Goal: Transaction & Acquisition: Purchase product/service

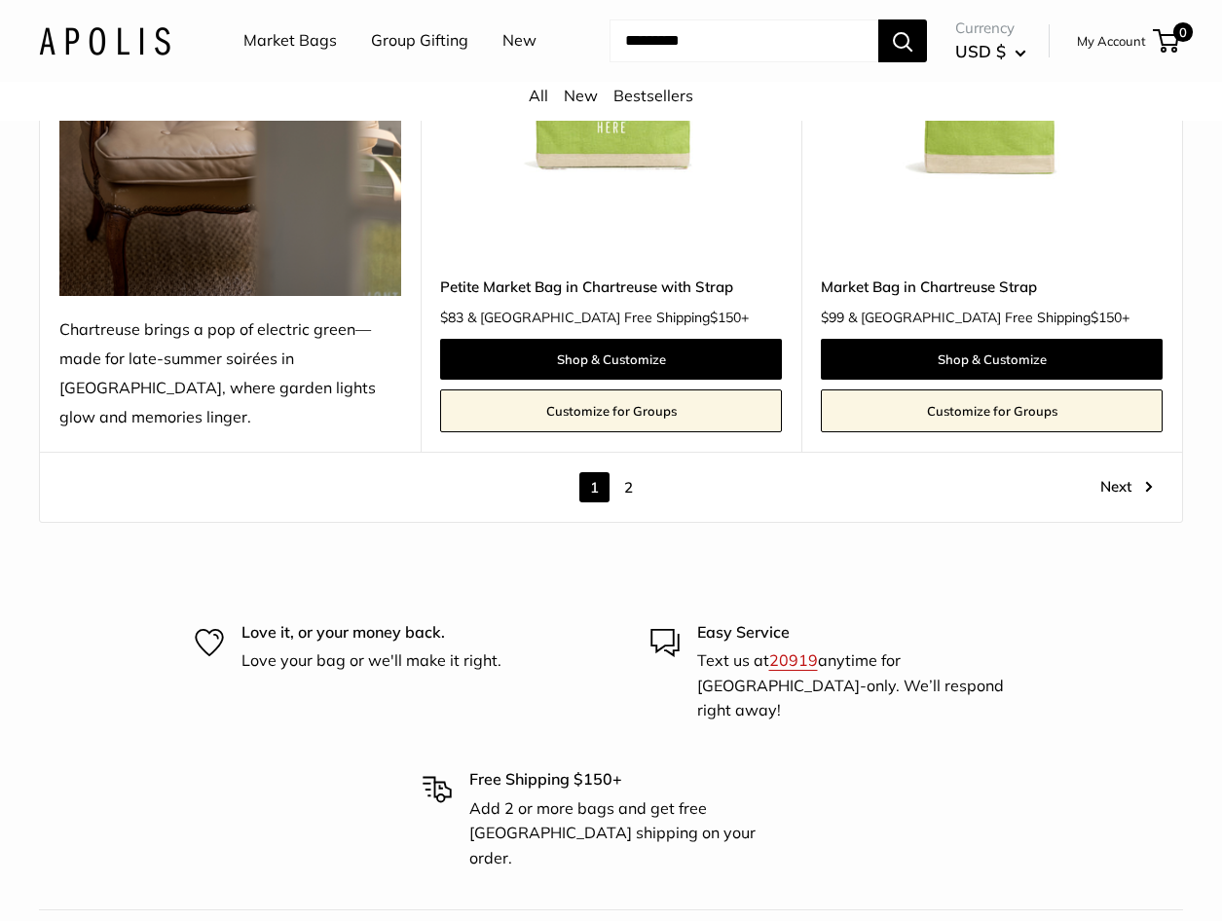
scroll to position [10123, 0]
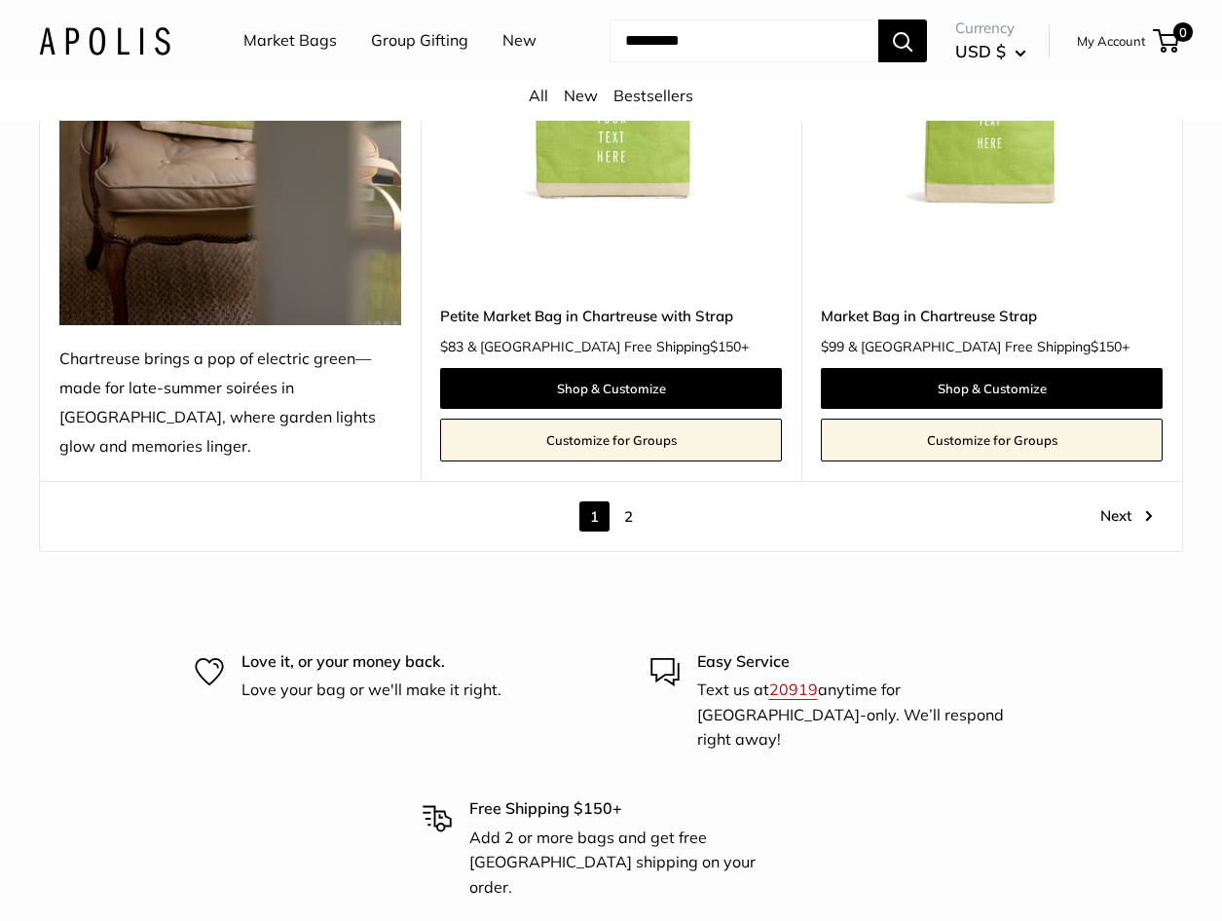
click at [630, 501] on link "2" at bounding box center [628, 516] width 30 height 30
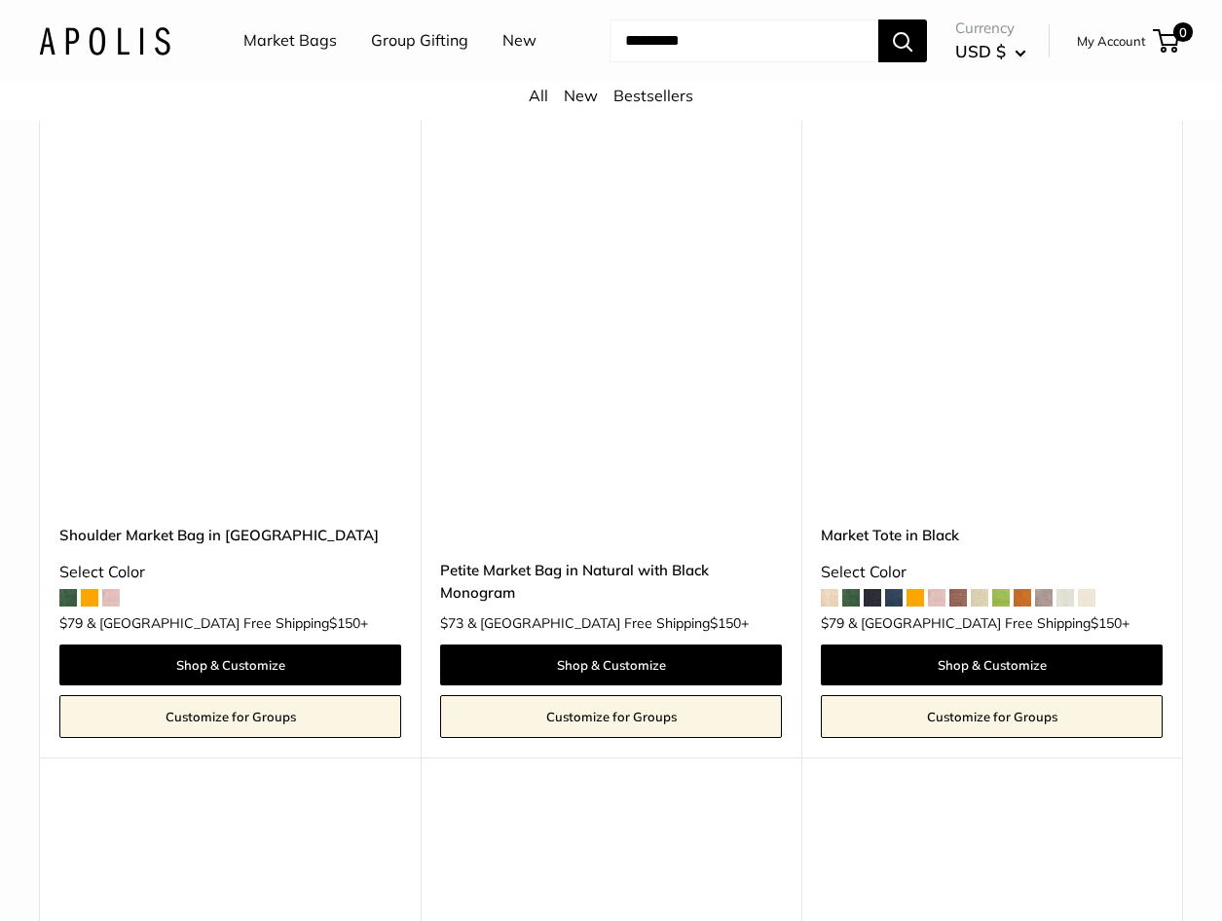
scroll to position [6768, 0]
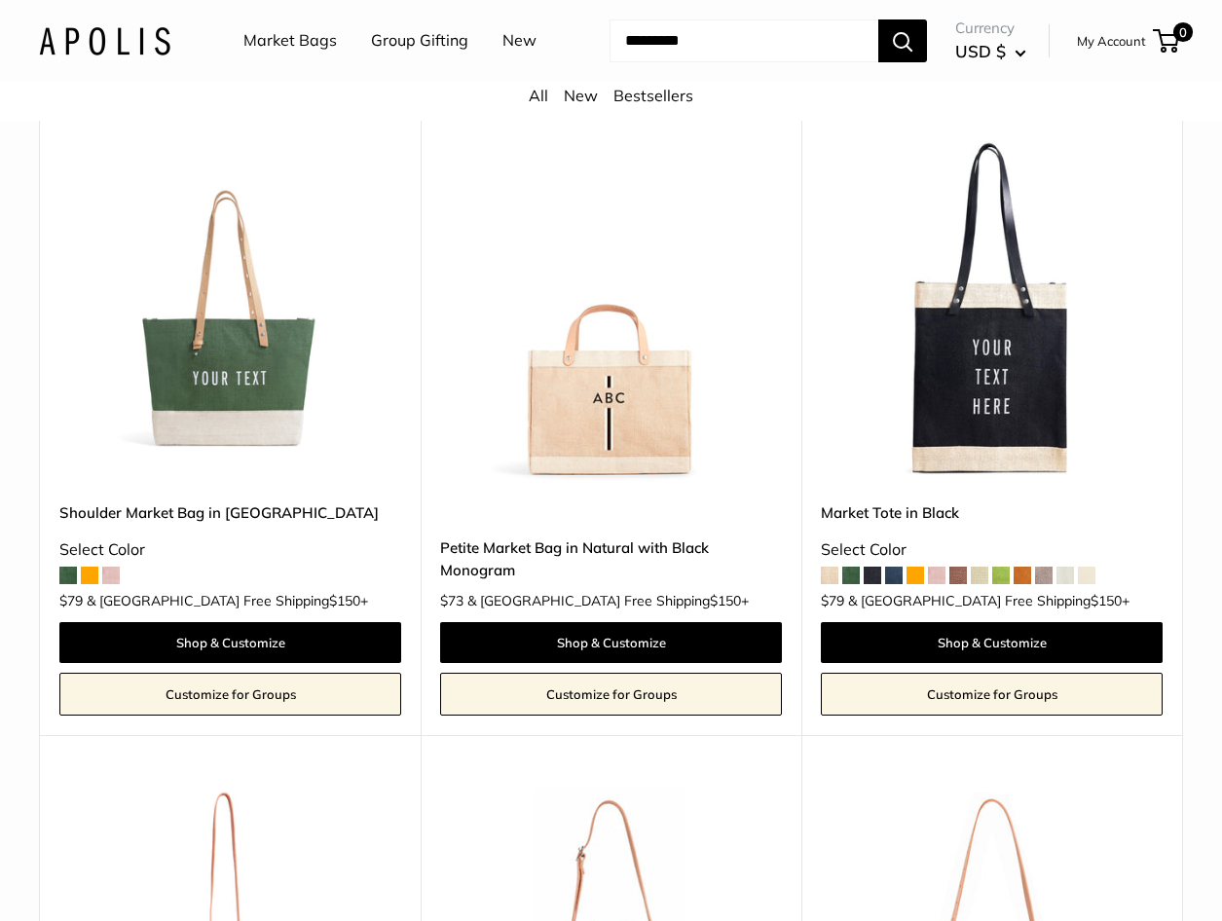
click at [0, 0] on img at bounding box center [0, 0] width 0 height 0
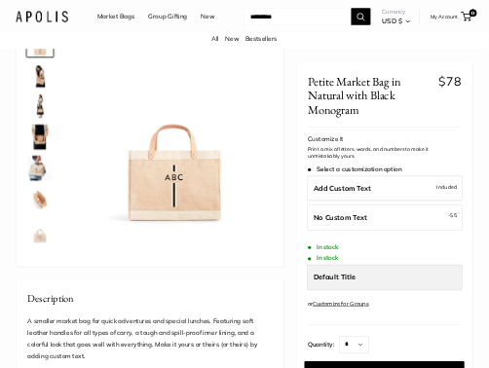
scroll to position [195, 0]
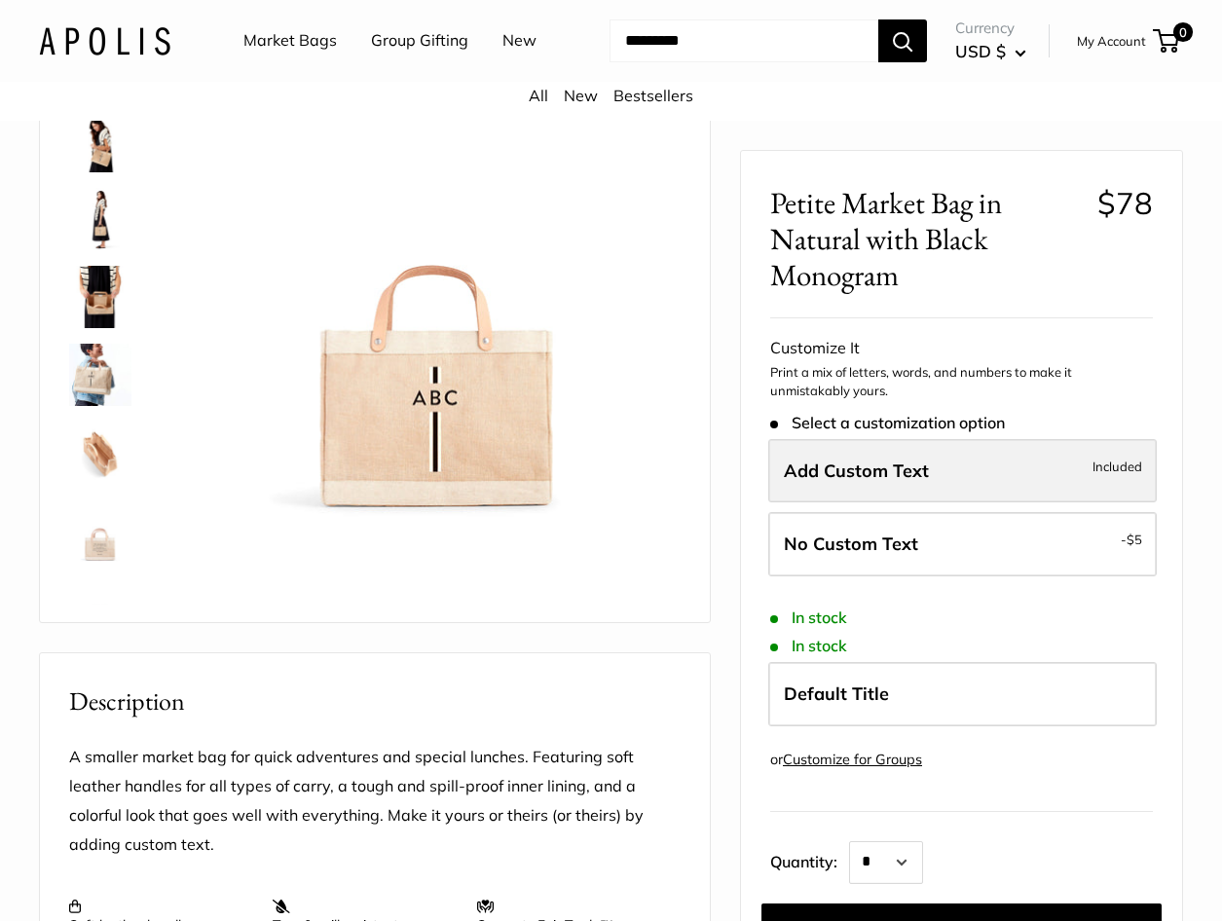
click at [835, 457] on label "Add Custom Text Included" at bounding box center [962, 471] width 388 height 64
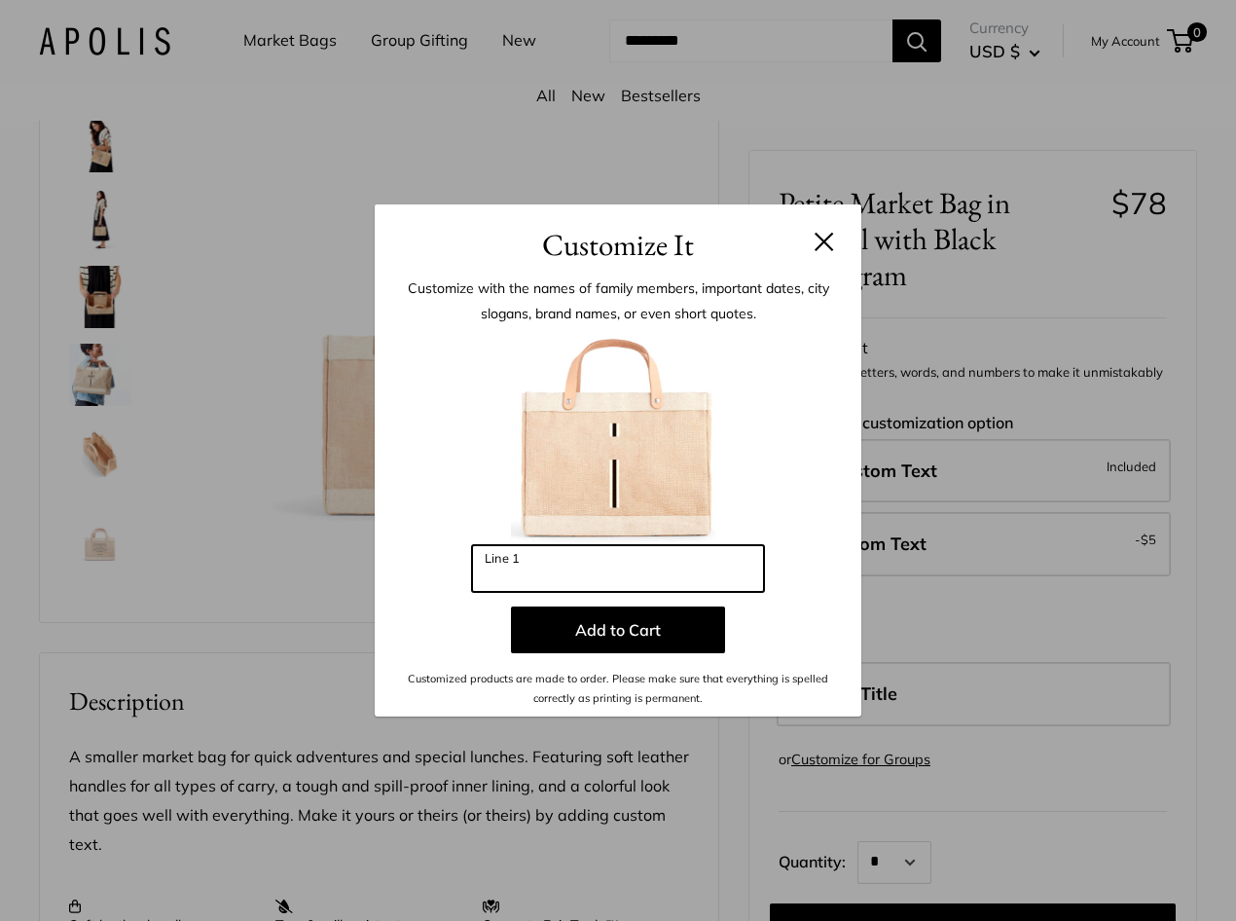
drag, startPoint x: 680, startPoint y: 572, endPoint x: 458, endPoint y: 560, distance: 222.3
click at [458, 560] on div "Enter 3 letters Line 1 Add to Cart Customized products are made to order. Pleas…" at bounding box center [618, 520] width 428 height 378
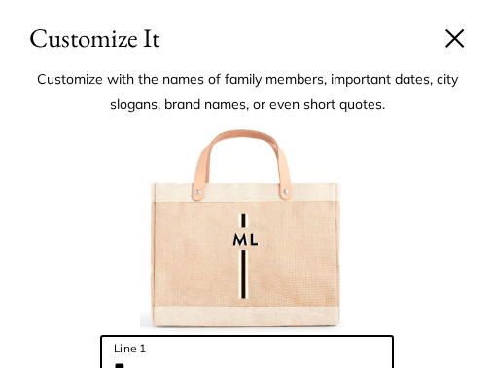
type input "**"
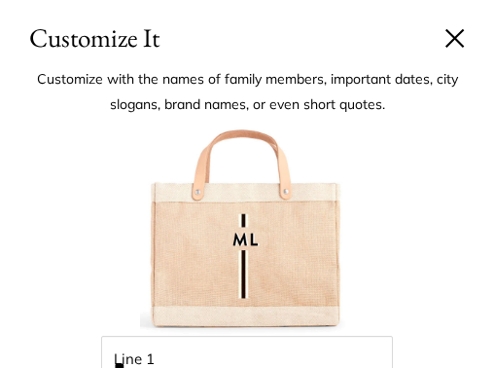
click at [446, 38] on button at bounding box center [455, 37] width 19 height 19
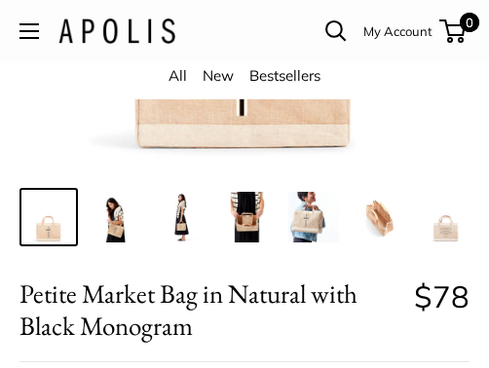
scroll to position [428, 0]
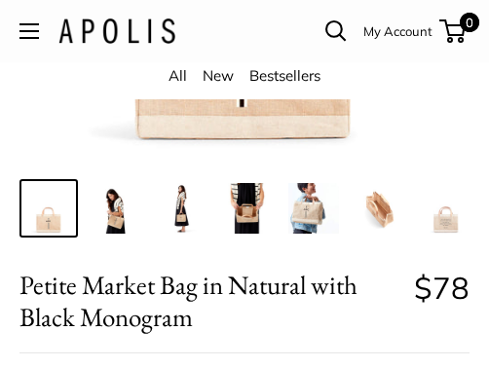
click at [115, 219] on img at bounding box center [115, 208] width 51 height 51
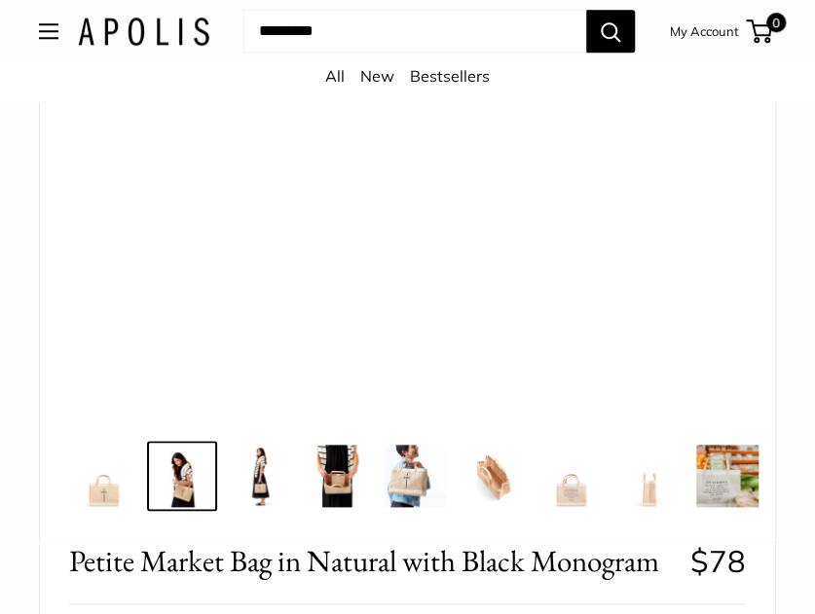
click at [308, 493] on img at bounding box center [338, 476] width 62 height 62
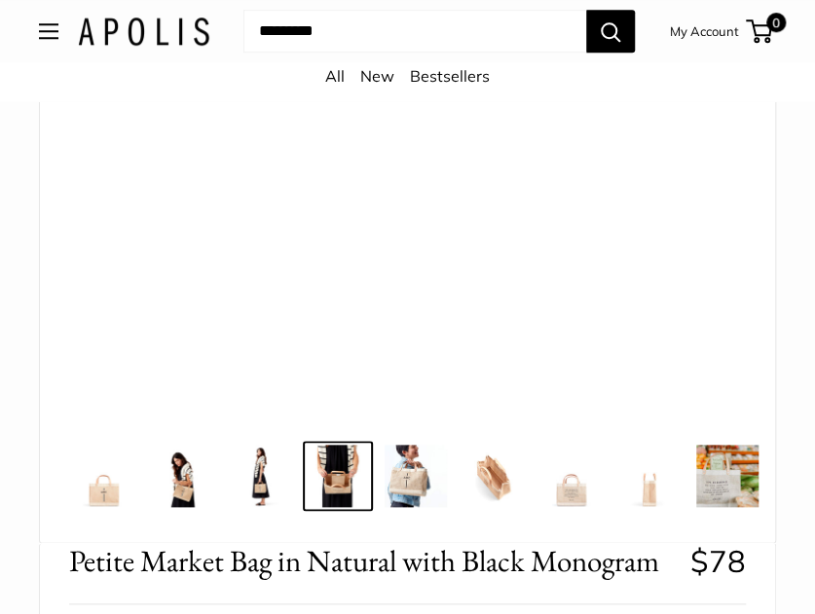
click at [265, 482] on img at bounding box center [260, 476] width 62 height 62
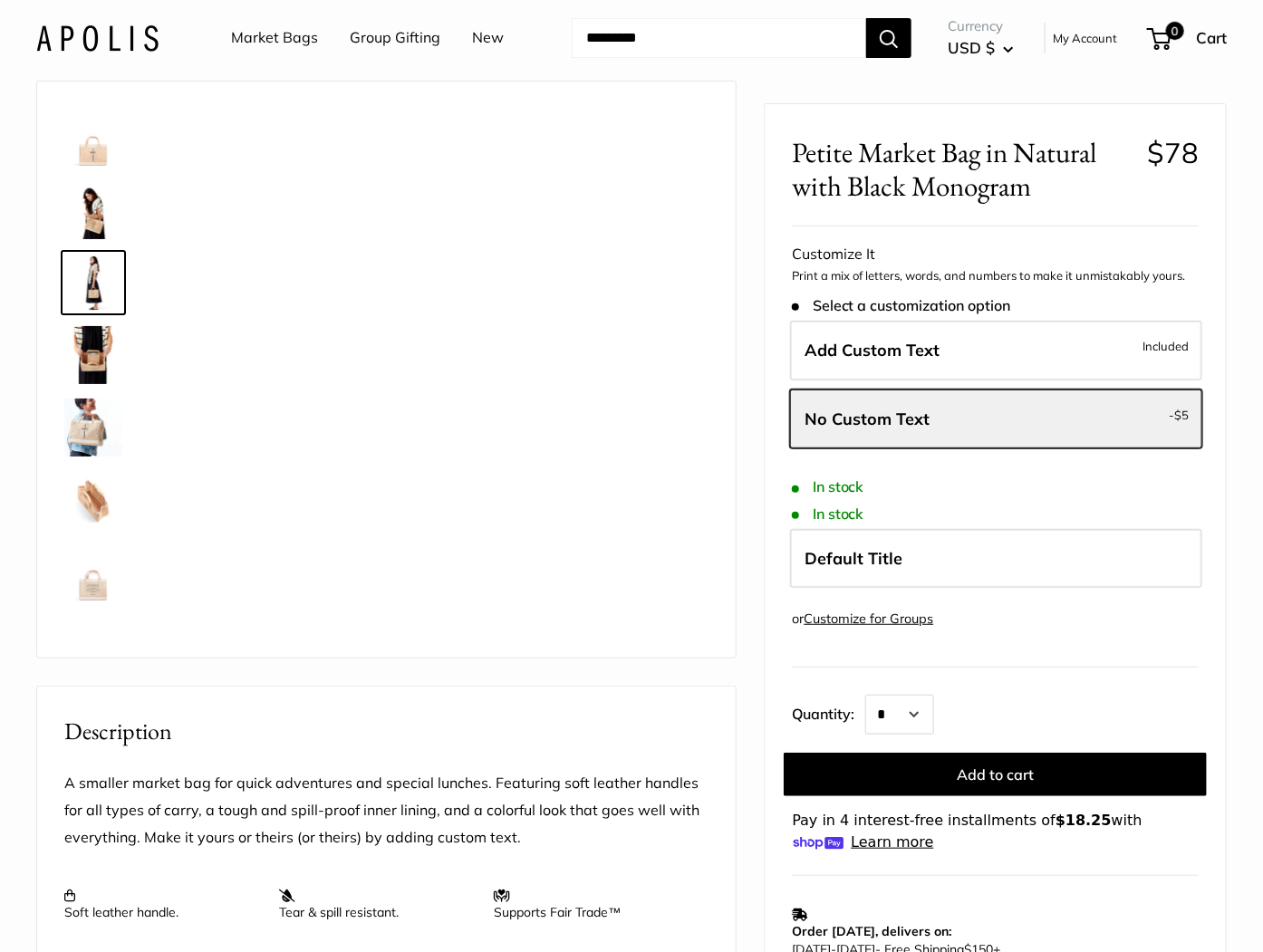
scroll to position [57, 0]
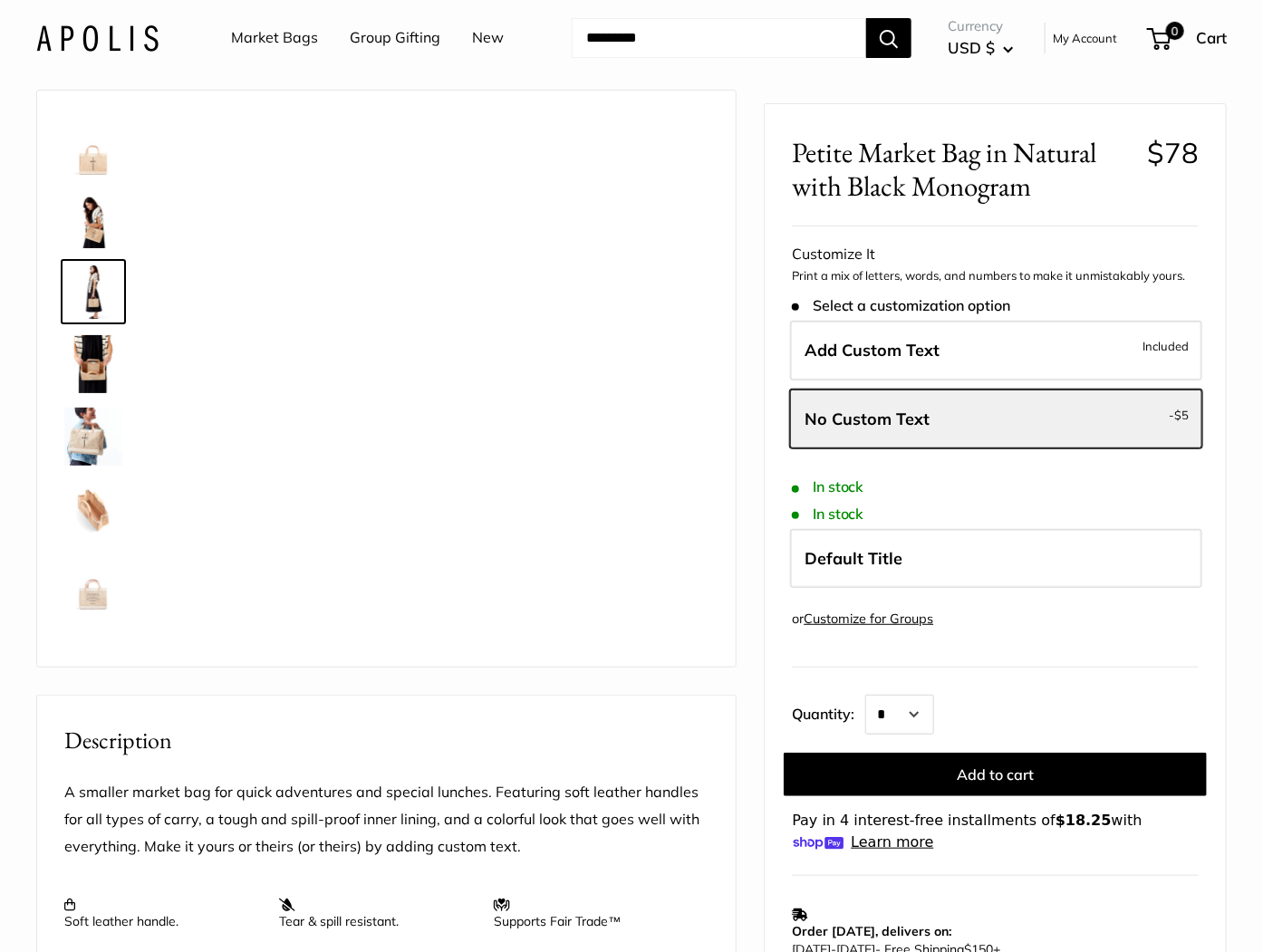
click at [85, 223] on img at bounding box center [93, 219] width 58 height 58
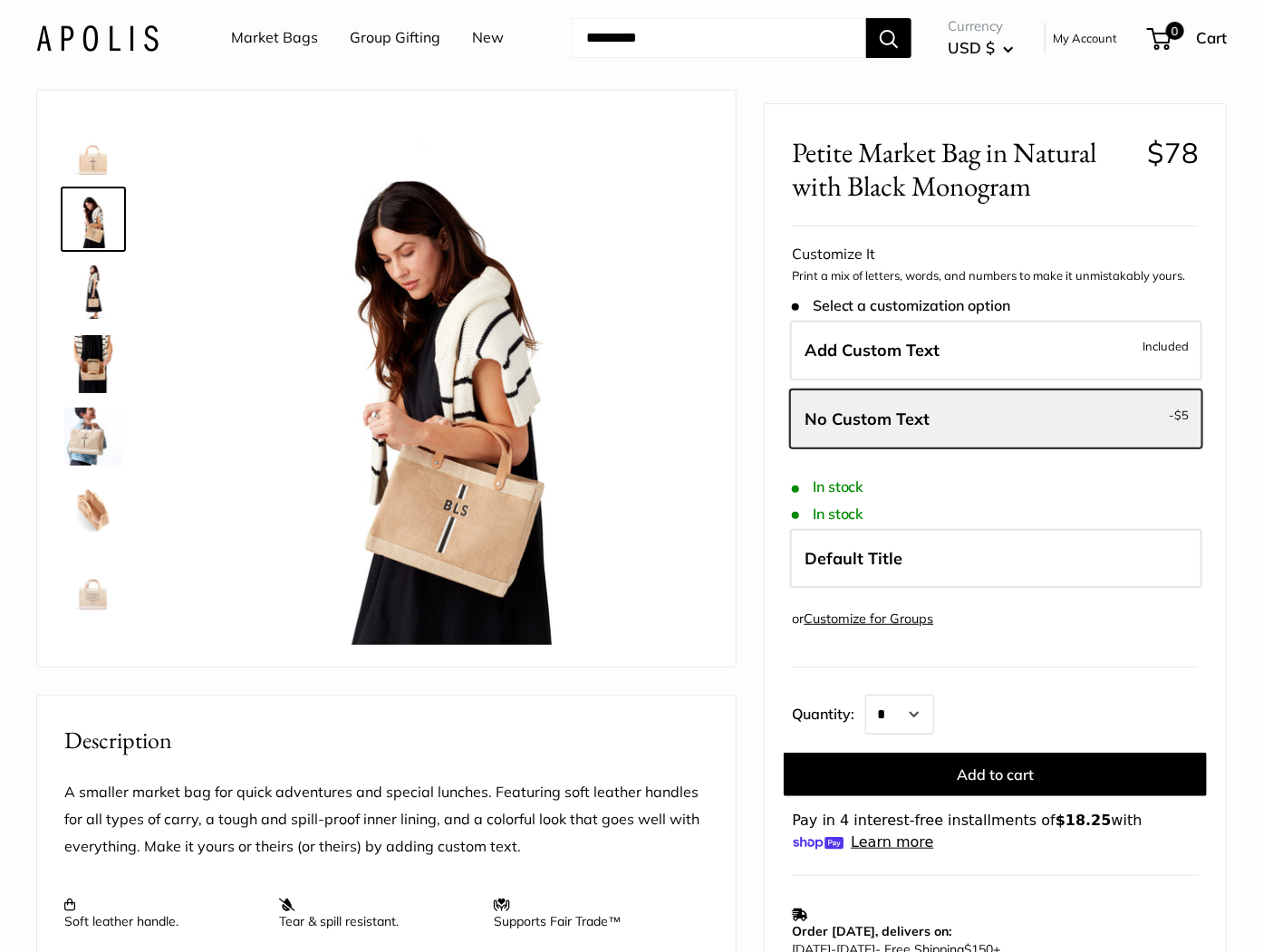
click at [98, 303] on img at bounding box center [93, 291] width 58 height 58
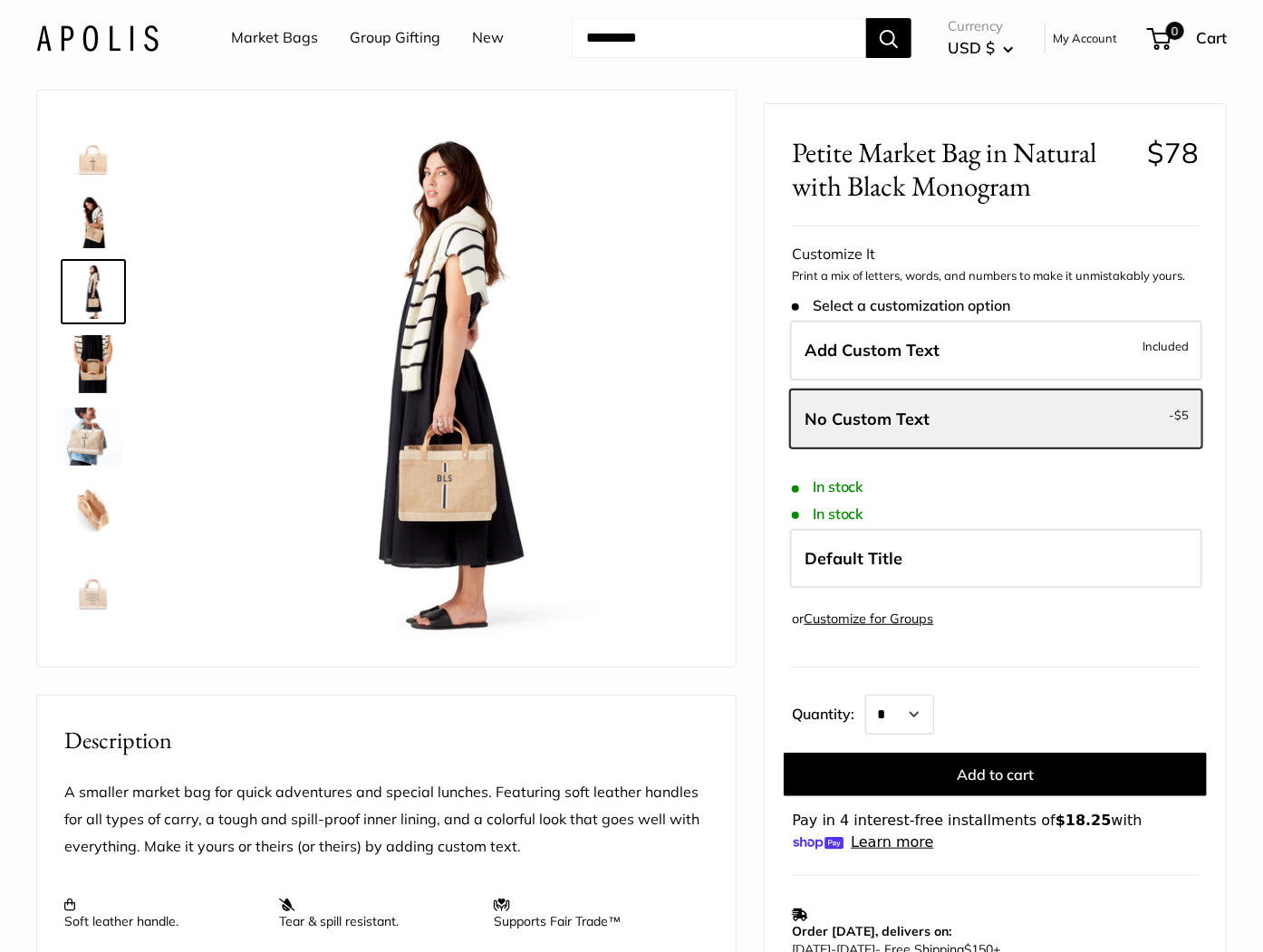
click at [104, 422] on img at bounding box center [93, 436] width 58 height 58
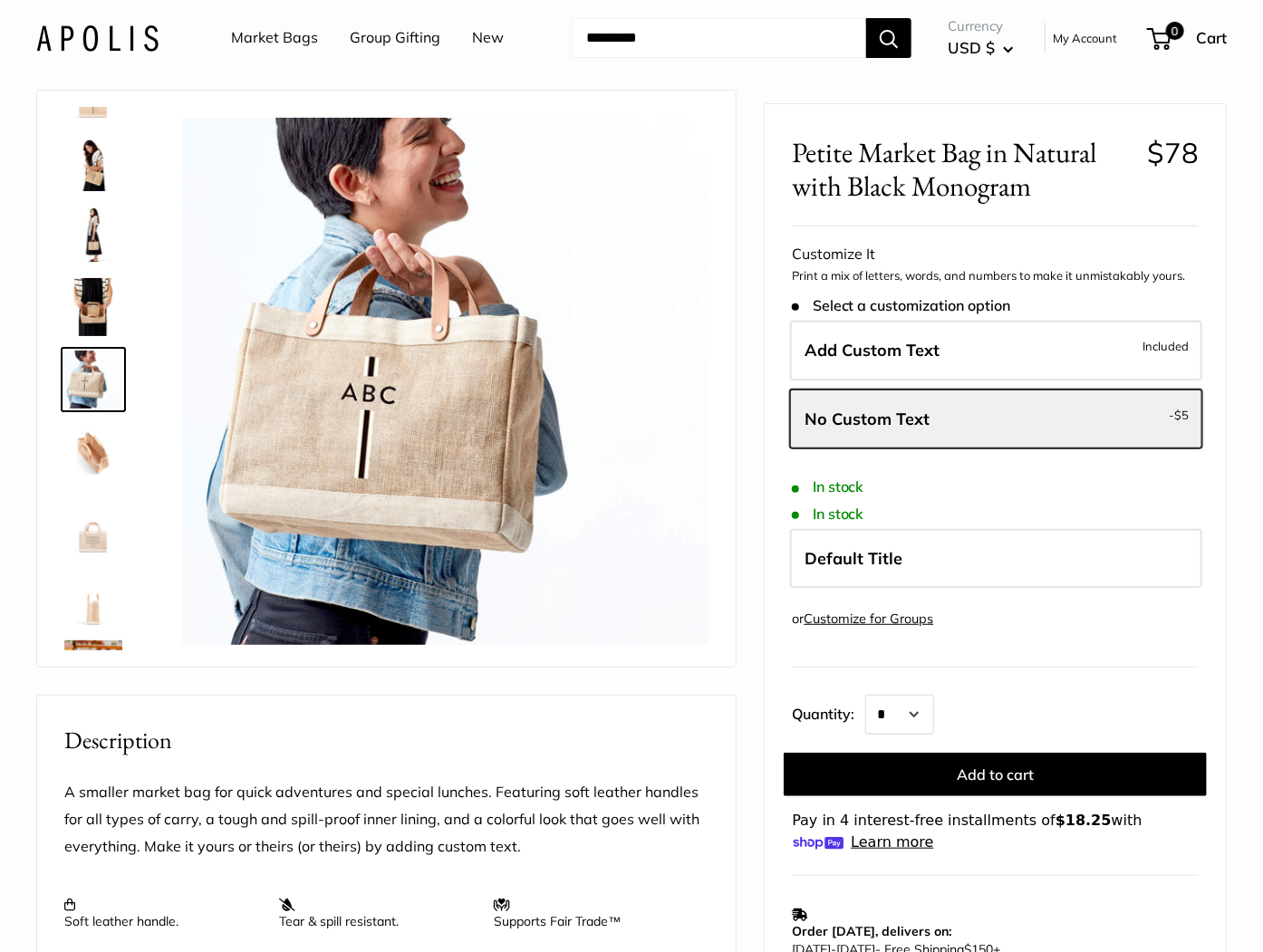
click at [100, 524] on img at bounding box center [93, 524] width 58 height 58
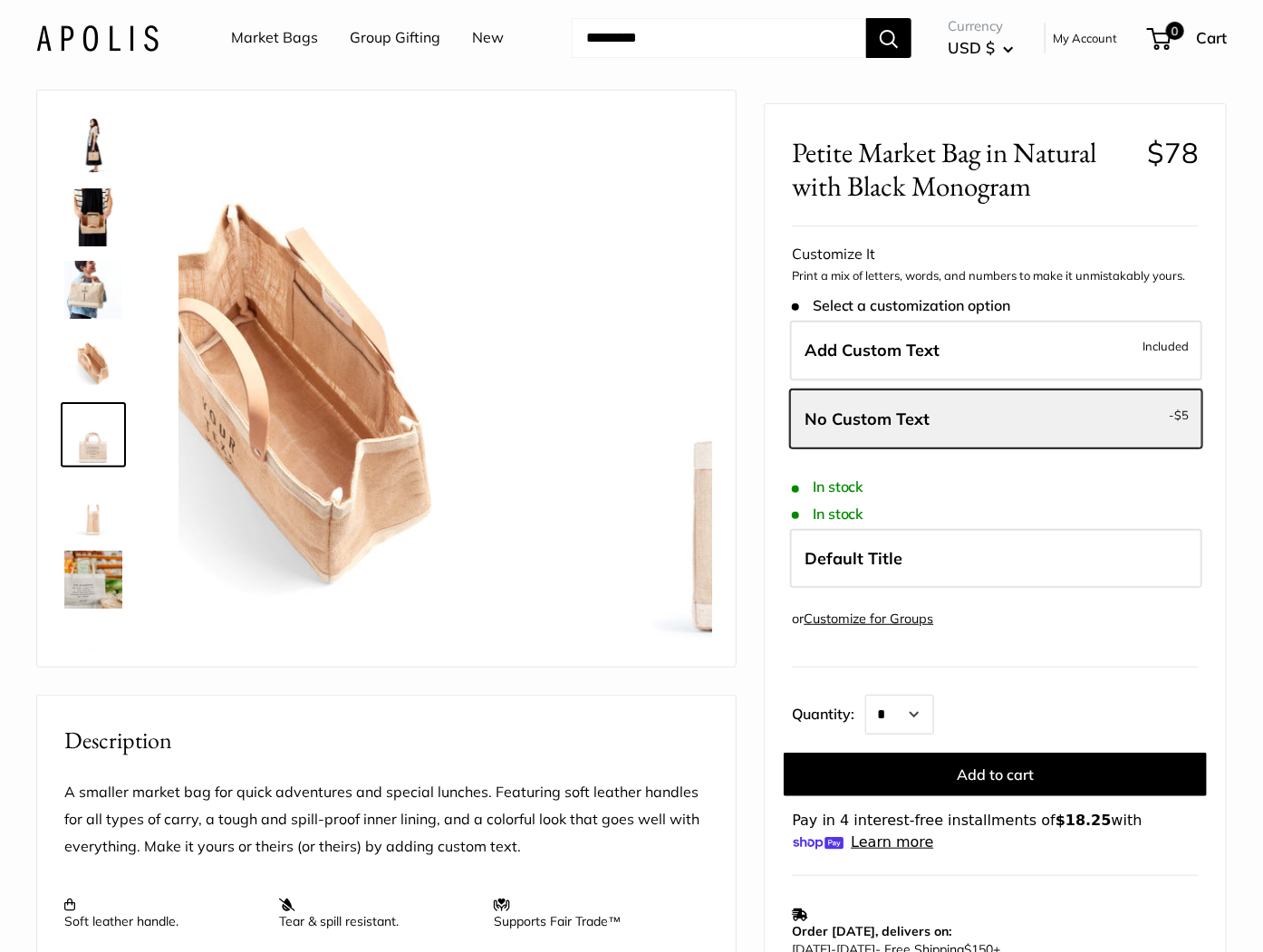
scroll to position [187, 0]
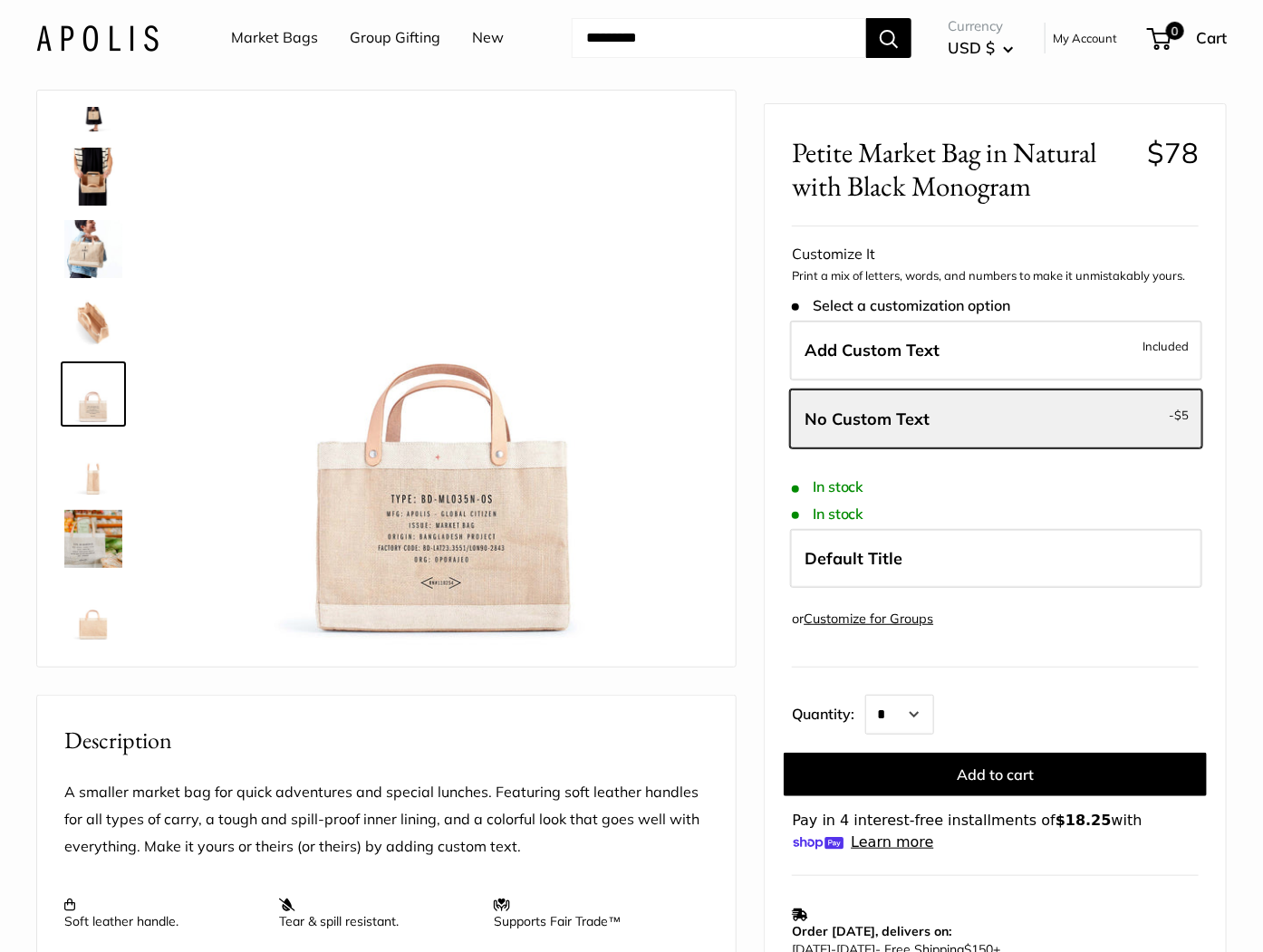
click at [106, 629] on img at bounding box center [93, 611] width 58 height 58
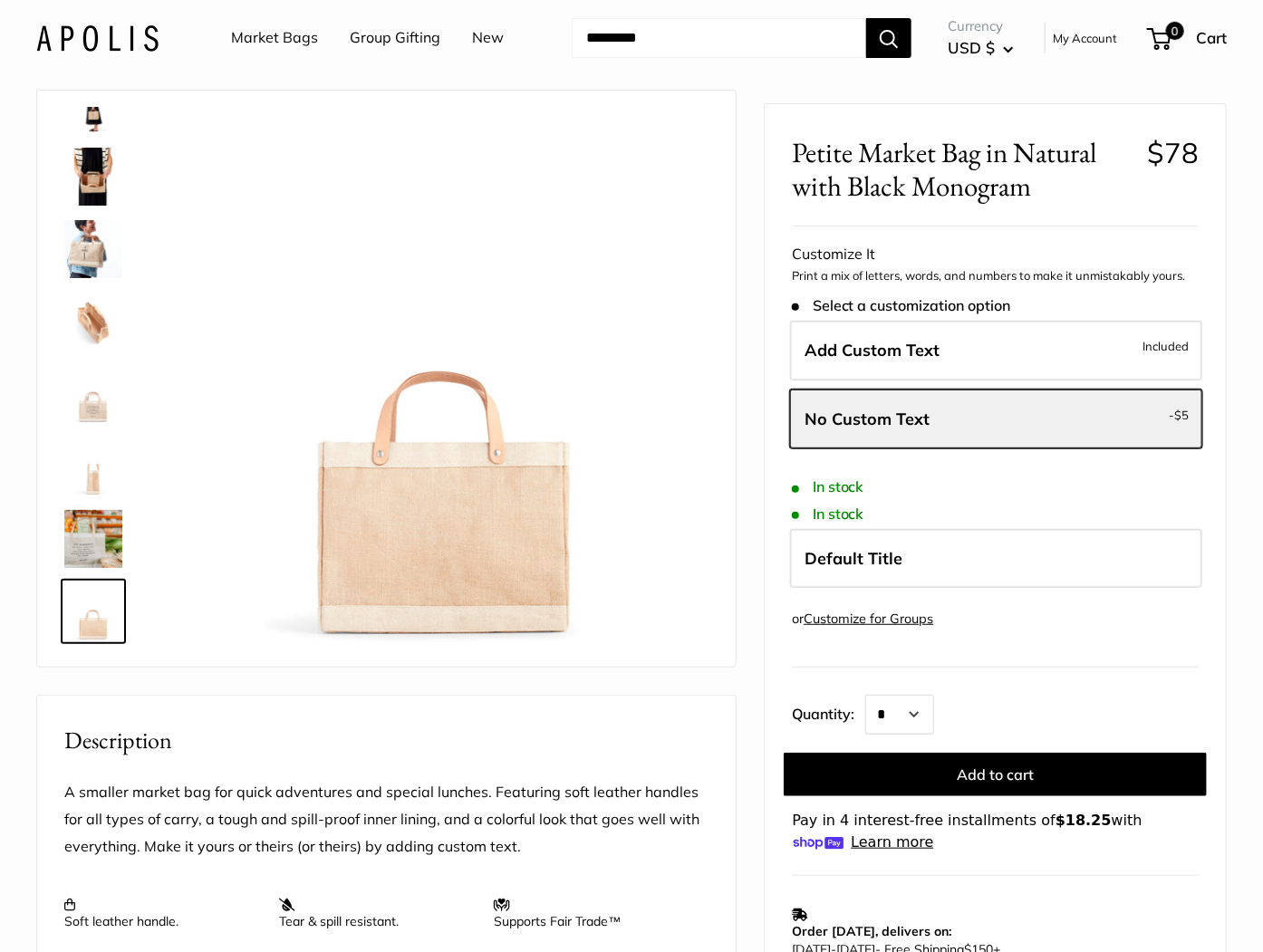
click at [97, 429] on div at bounding box center [100, 379] width 87 height 543
click at [94, 321] on img at bounding box center [93, 321] width 58 height 58
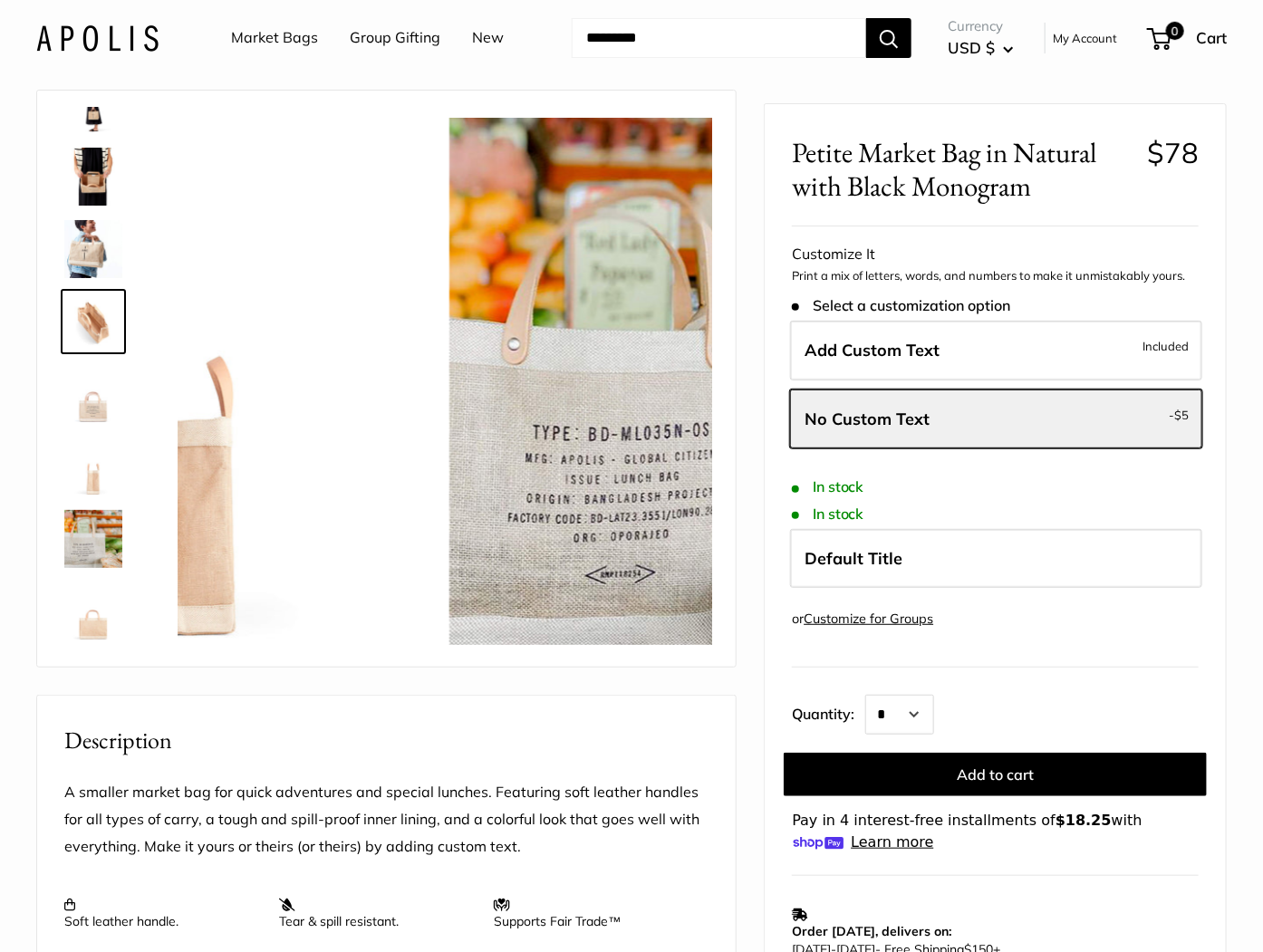
scroll to position [129, 0]
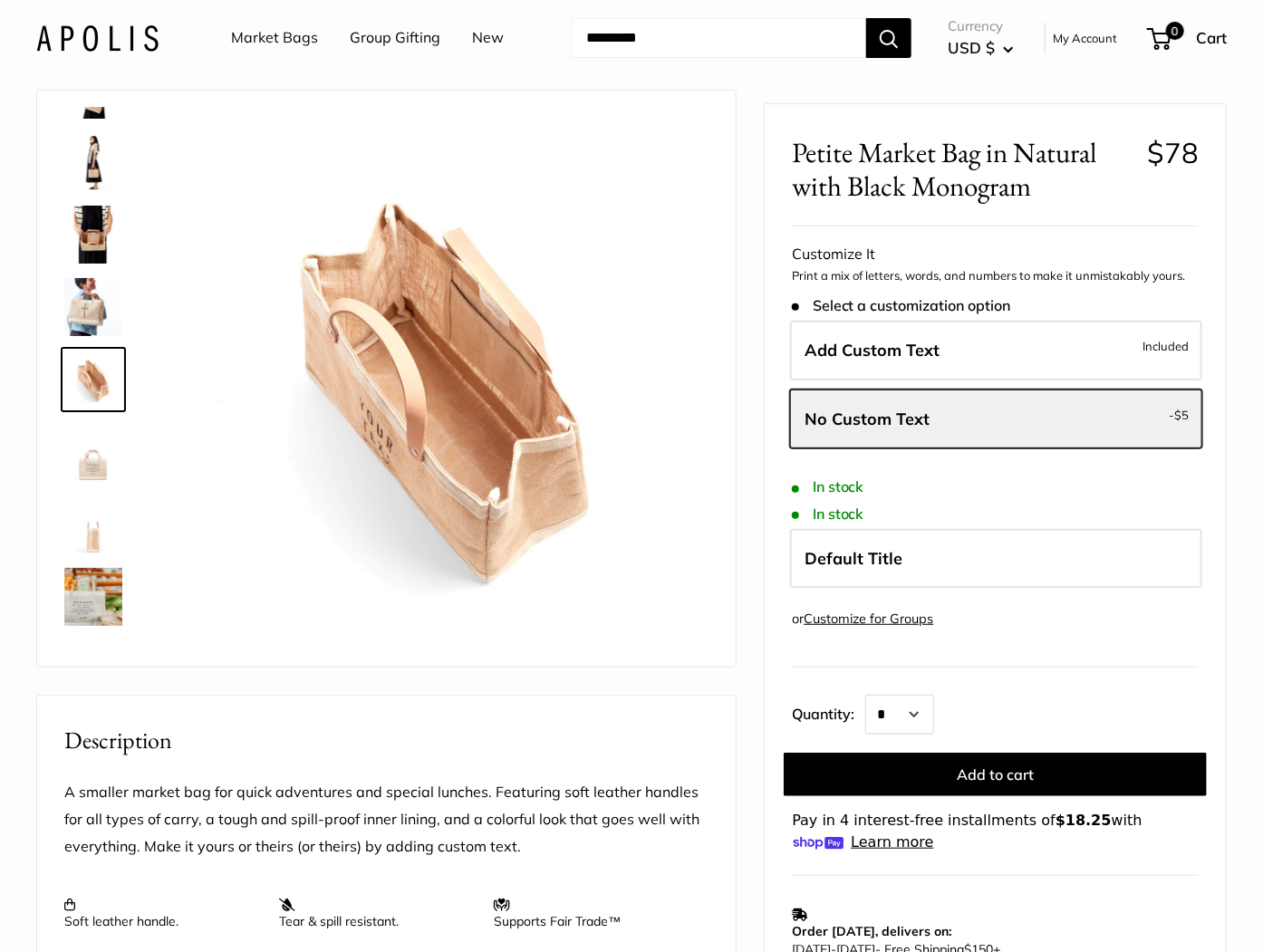
click at [91, 219] on img at bounding box center [93, 235] width 58 height 58
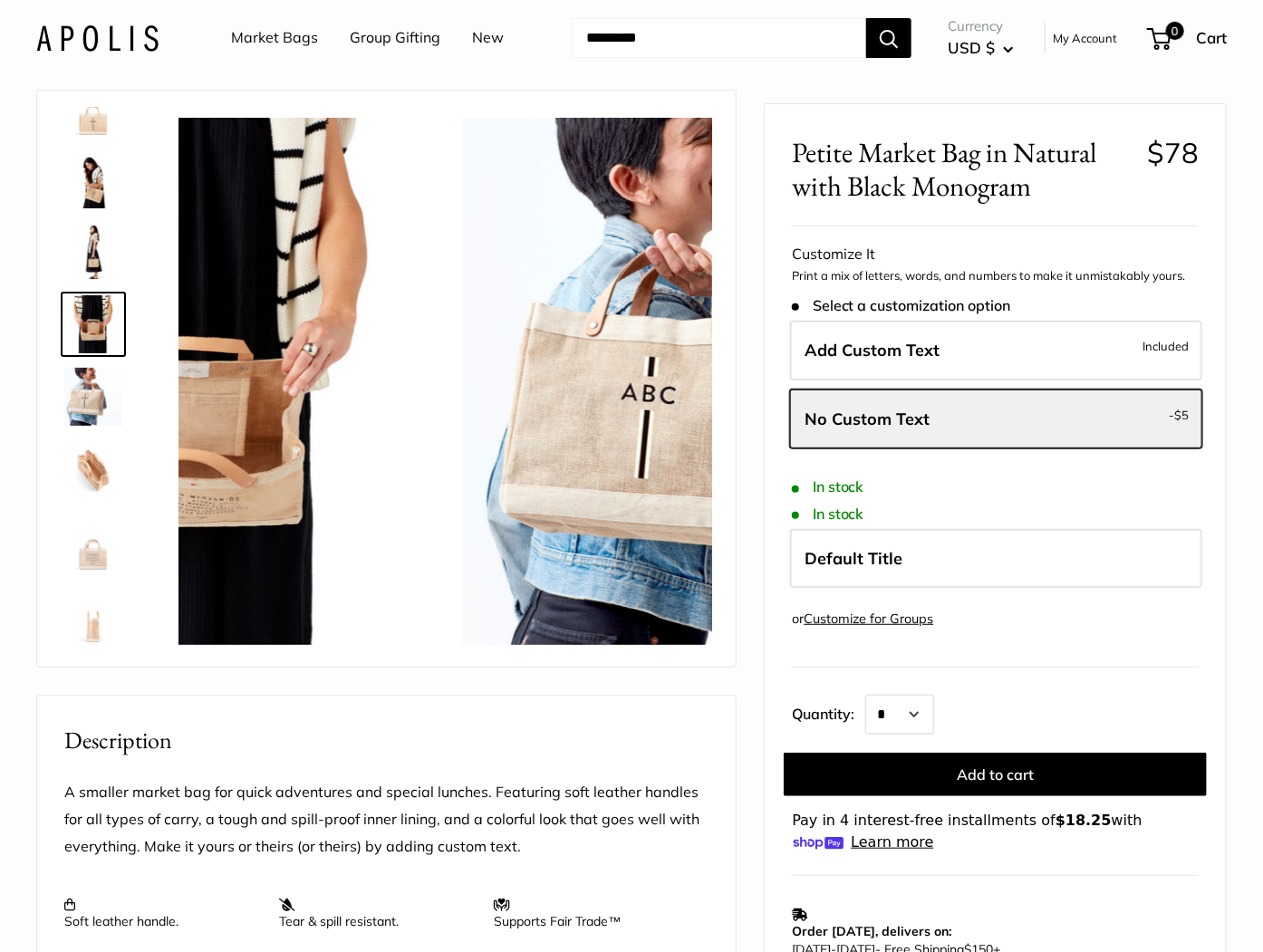
scroll to position [0, 0]
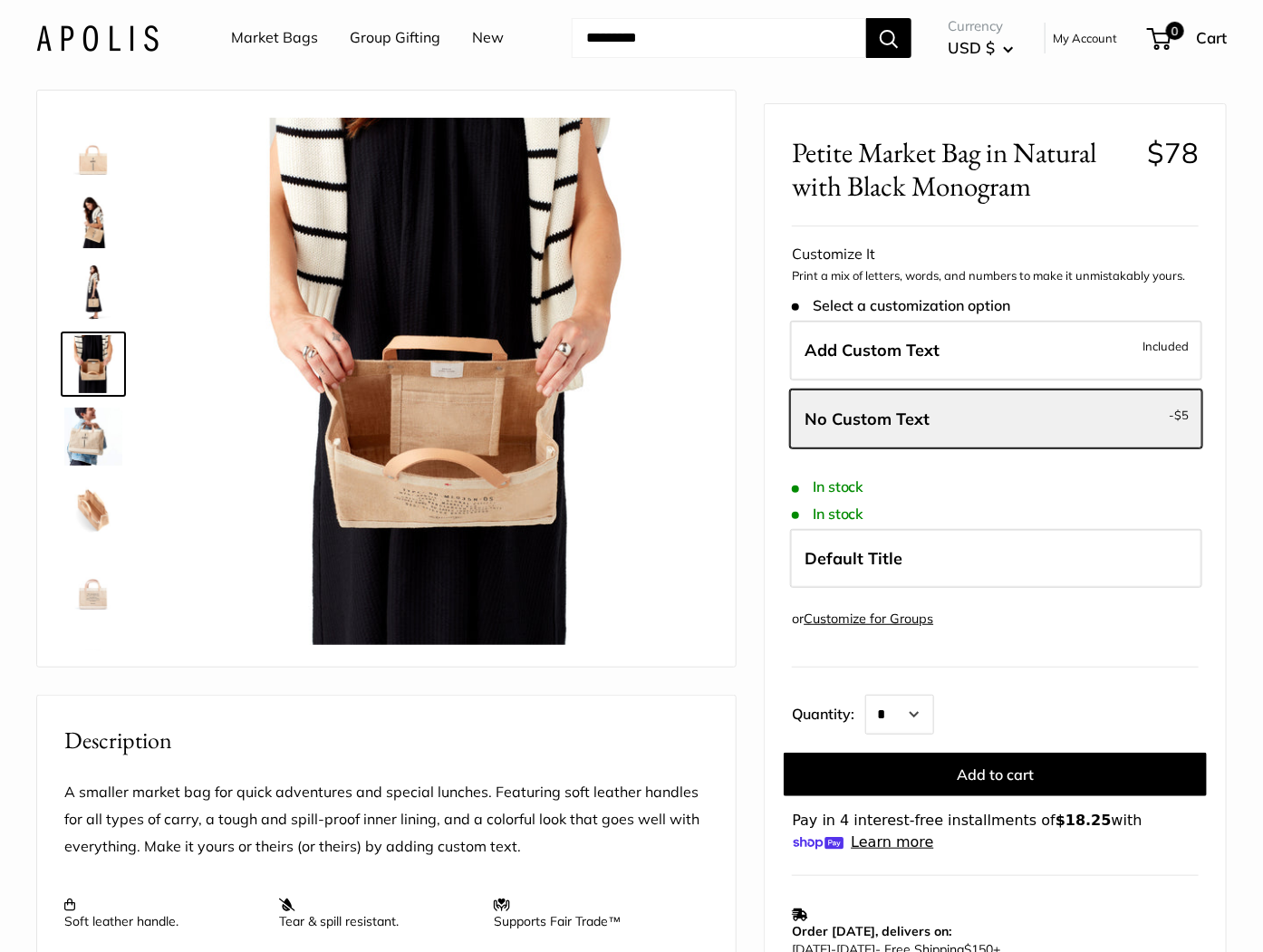
click at [100, 212] on img at bounding box center [93, 219] width 58 height 58
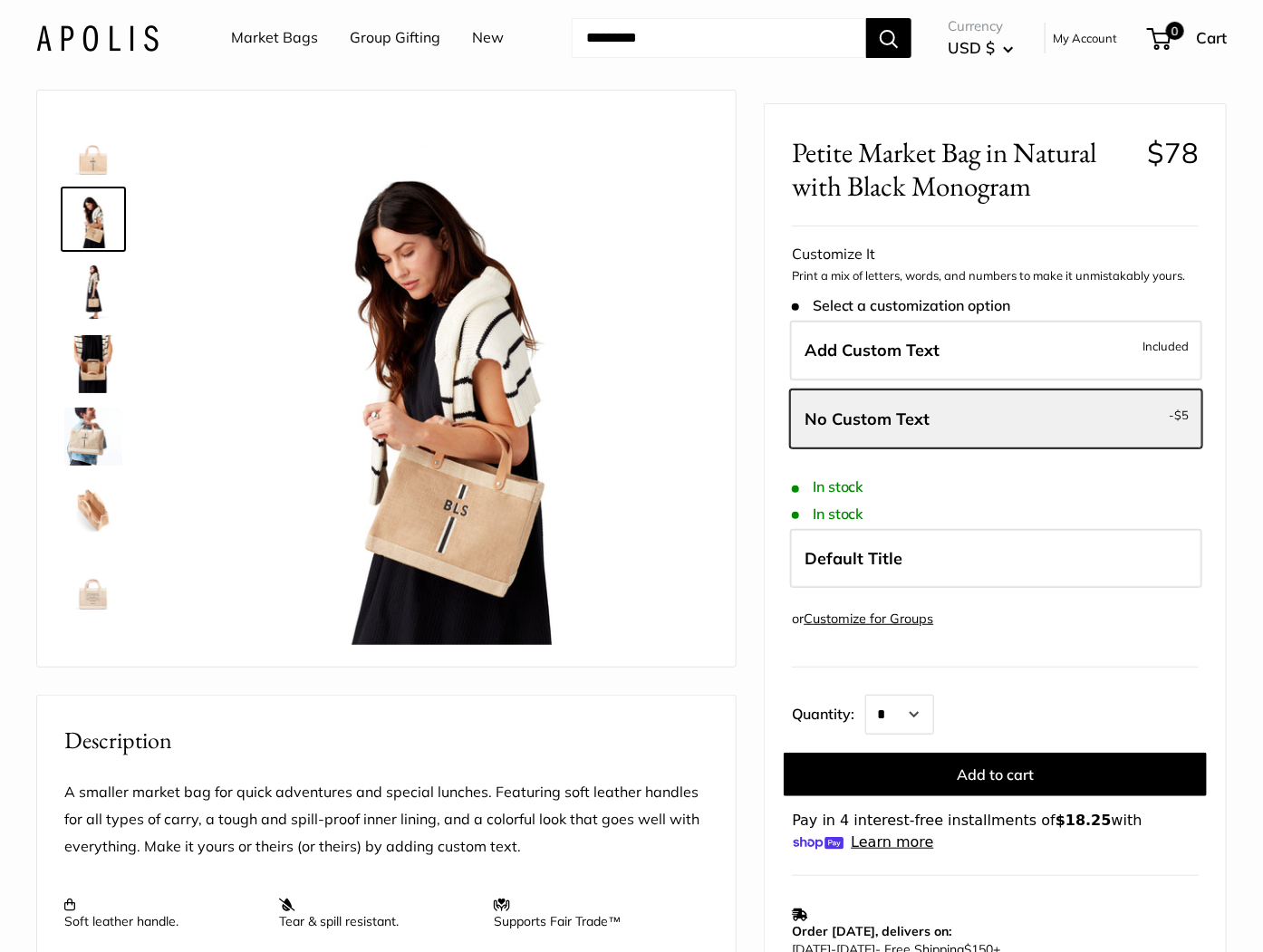
click at [96, 194] on img at bounding box center [93, 219] width 58 height 58
click at [94, 163] on img at bounding box center [93, 147] width 58 height 58
